Goal: Transaction & Acquisition: Purchase product/service

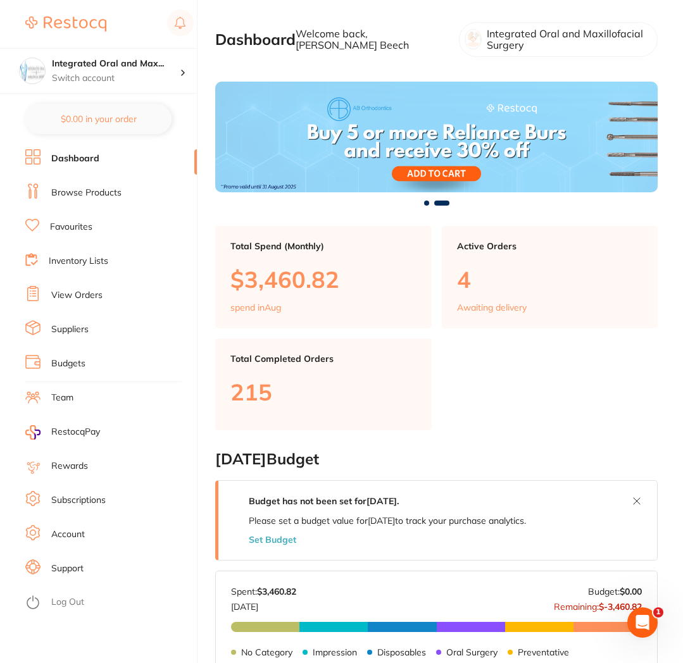
click at [76, 196] on link "Browse Products" at bounding box center [86, 193] width 70 height 13
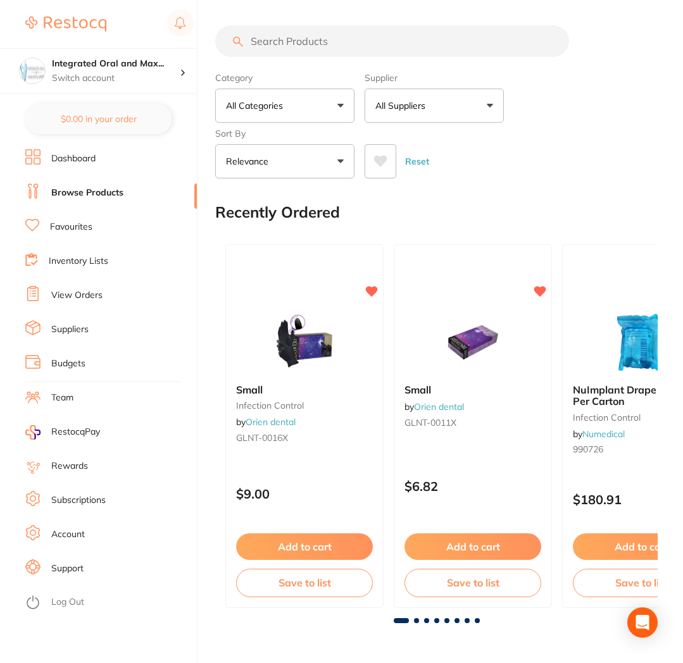
click at [288, 42] on input "search" at bounding box center [392, 41] width 354 height 32
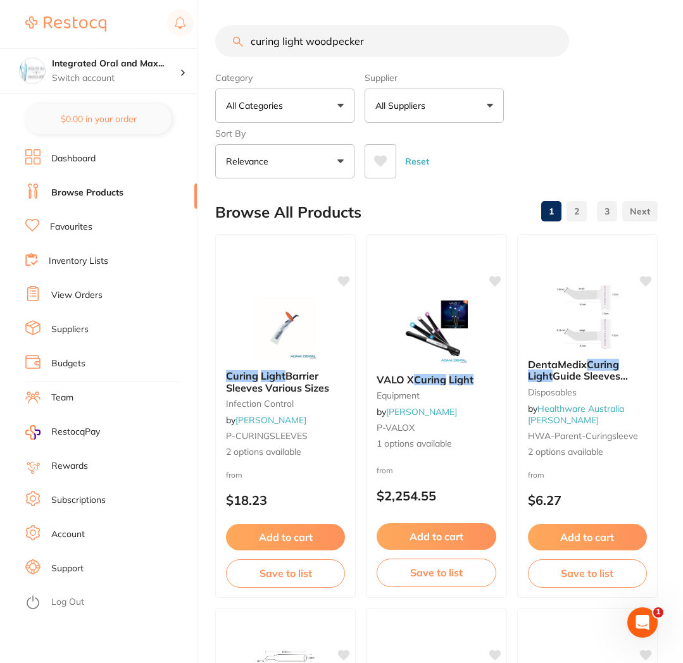
type input "curing light woodpecker"
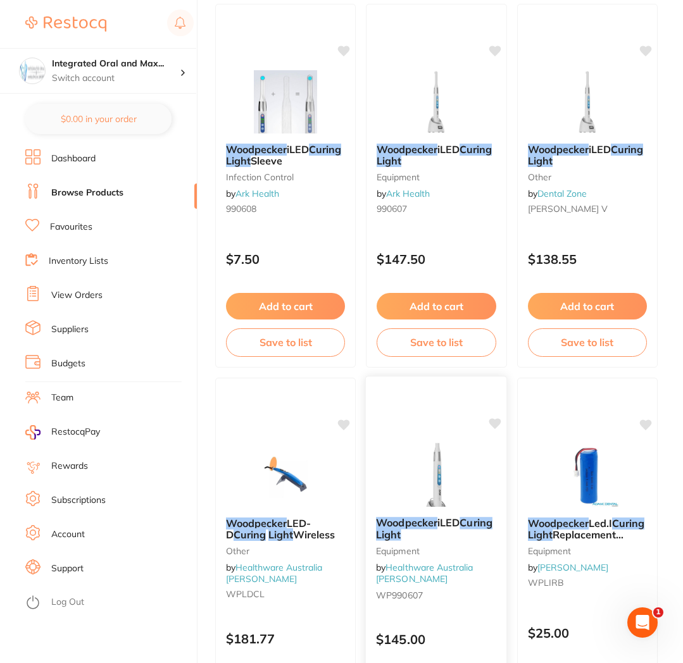
scroll to position [219, 0]
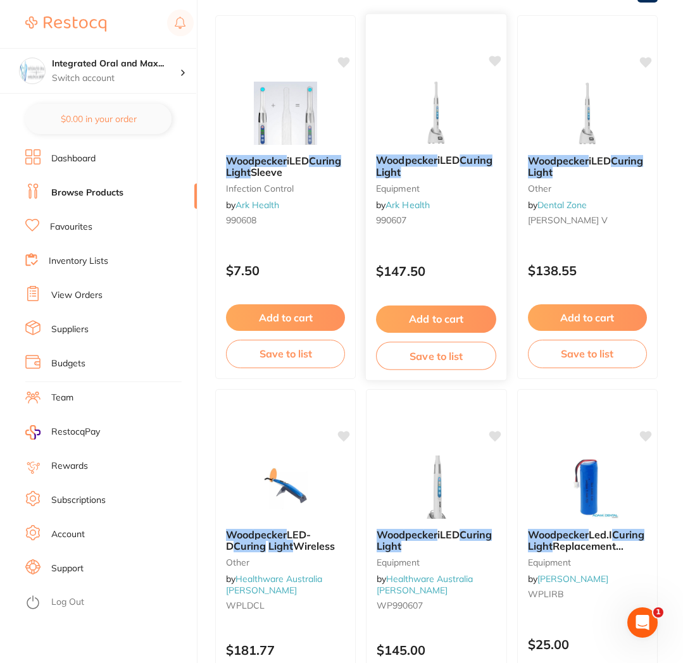
click at [414, 318] on button "Add to cart" at bounding box center [436, 319] width 120 height 27
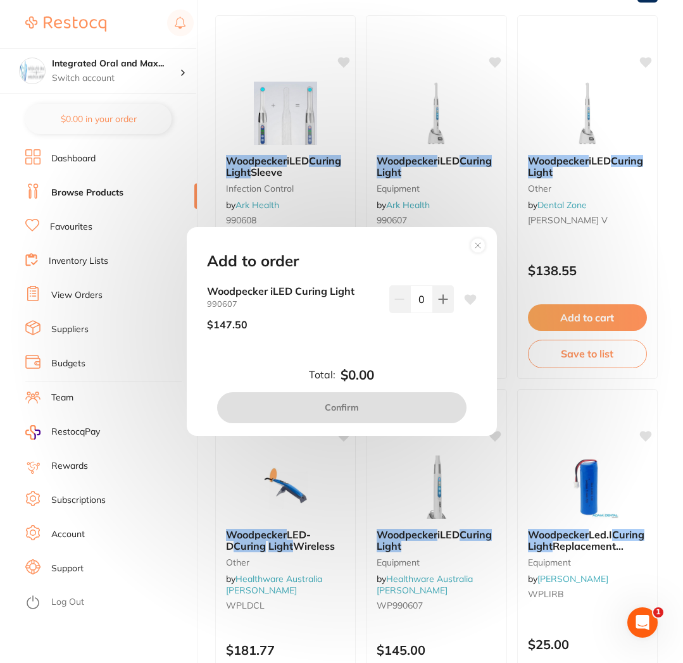
scroll to position [0, 0]
click at [437, 307] on button at bounding box center [443, 299] width 21 height 28
type input "1"
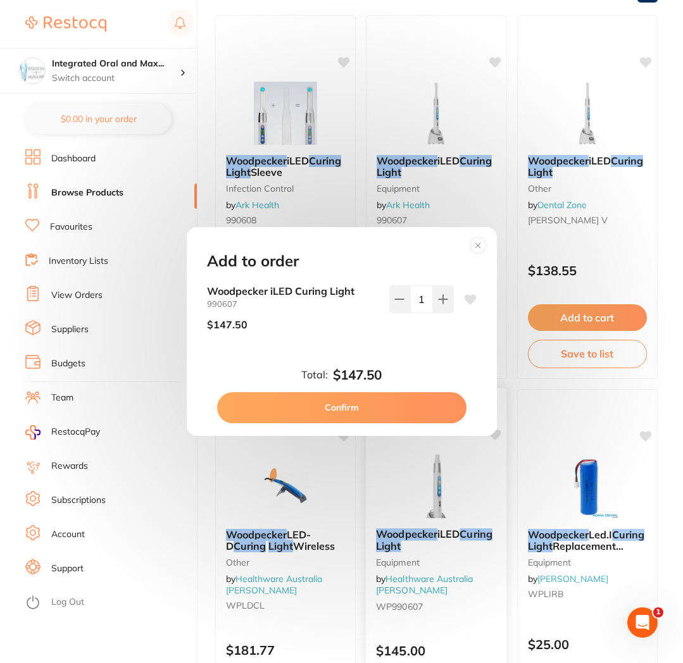
click at [374, 415] on button "Confirm" at bounding box center [341, 407] width 249 height 30
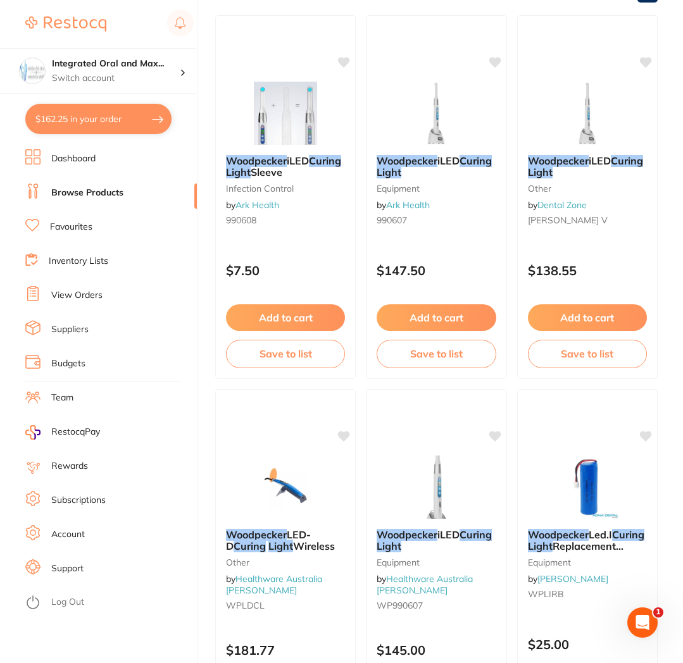
click at [86, 130] on button "$162.25 in your order" at bounding box center [98, 119] width 146 height 30
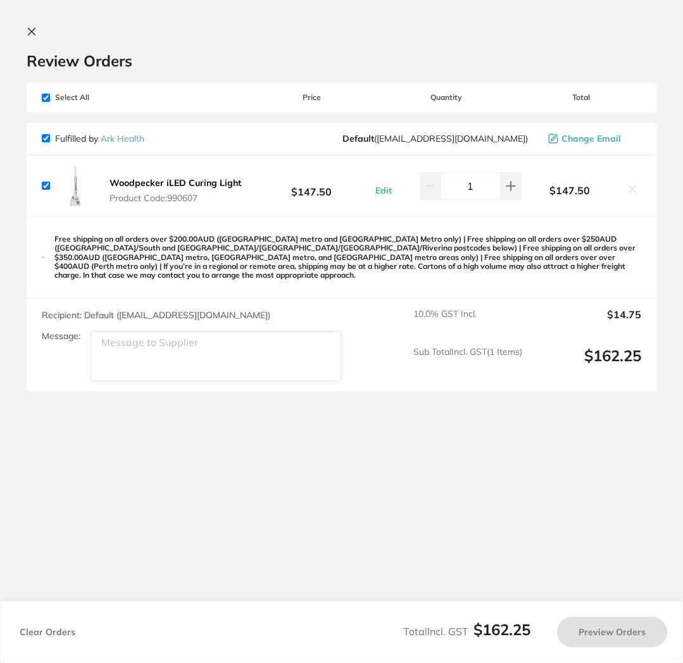
checkbox input "true"
click at [612, 629] on button "Preview Orders" at bounding box center [615, 632] width 110 height 30
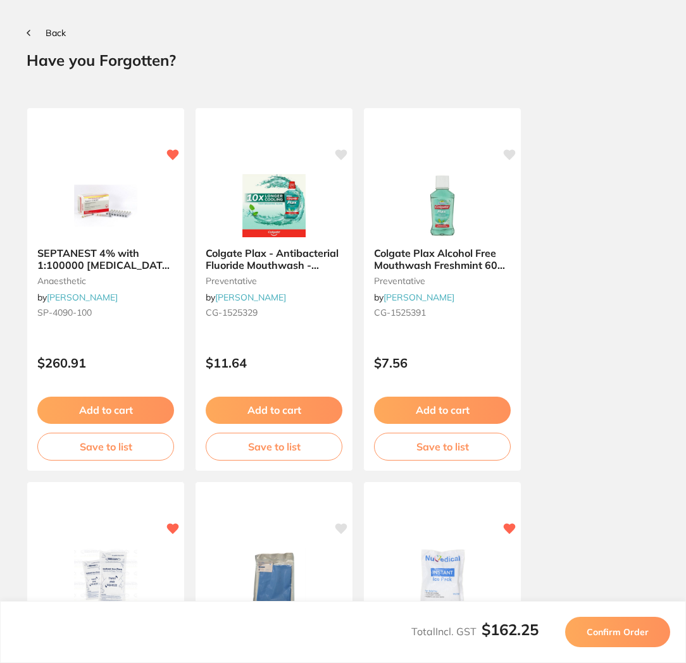
click at [620, 633] on span "Confirm Order" at bounding box center [617, 631] width 62 height 11
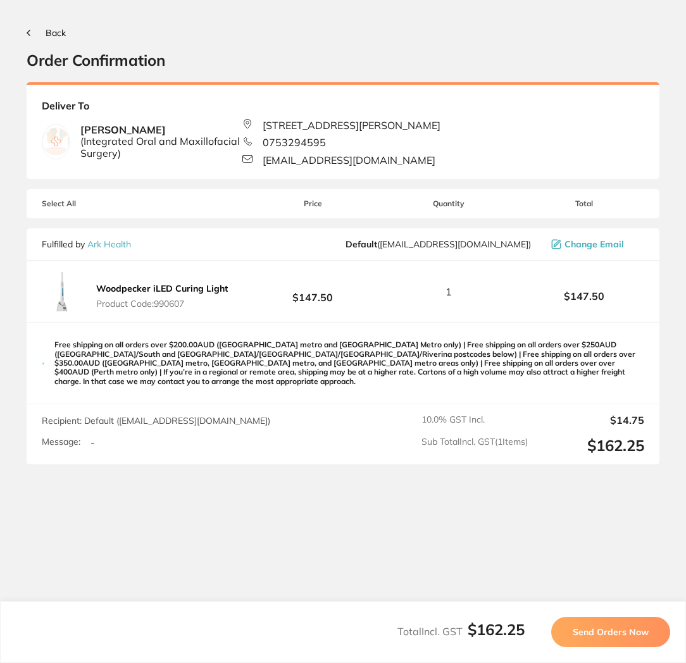
click at [618, 632] on span "Send Orders Now" at bounding box center [610, 631] width 76 height 11
